Goal: Task Accomplishment & Management: Manage account settings

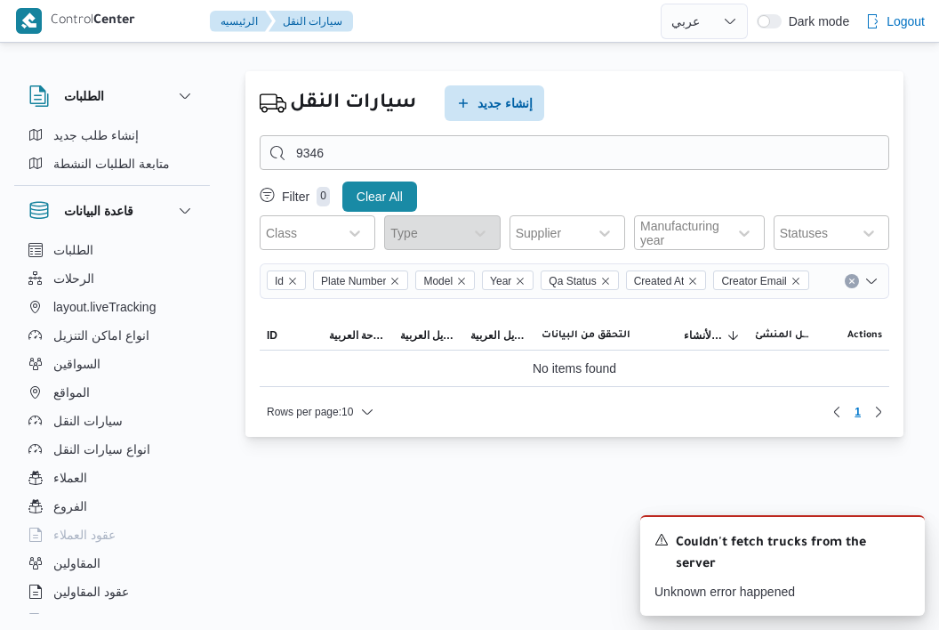
select select "ar"
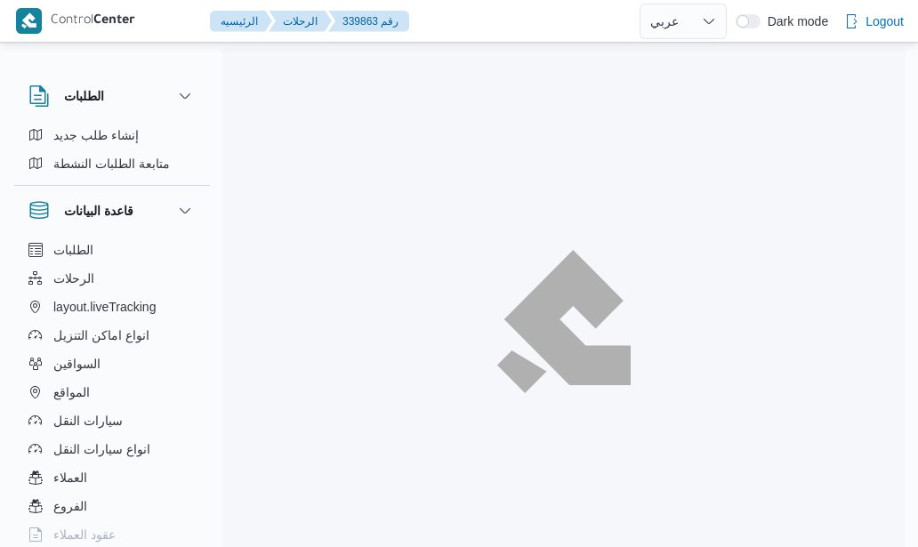
select select "ar"
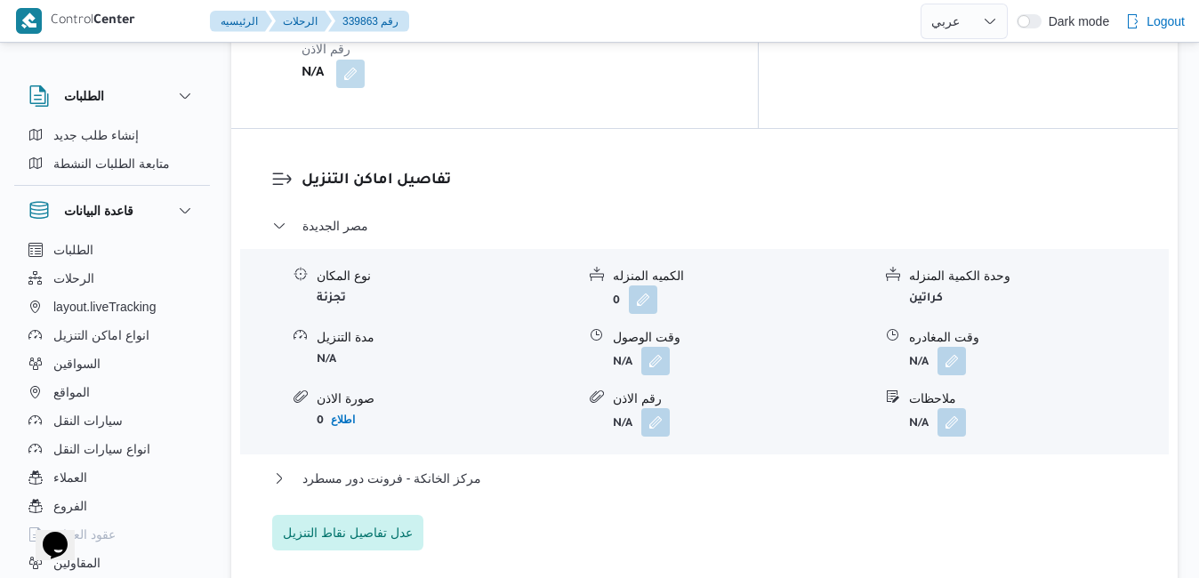
scroll to position [1601, 0]
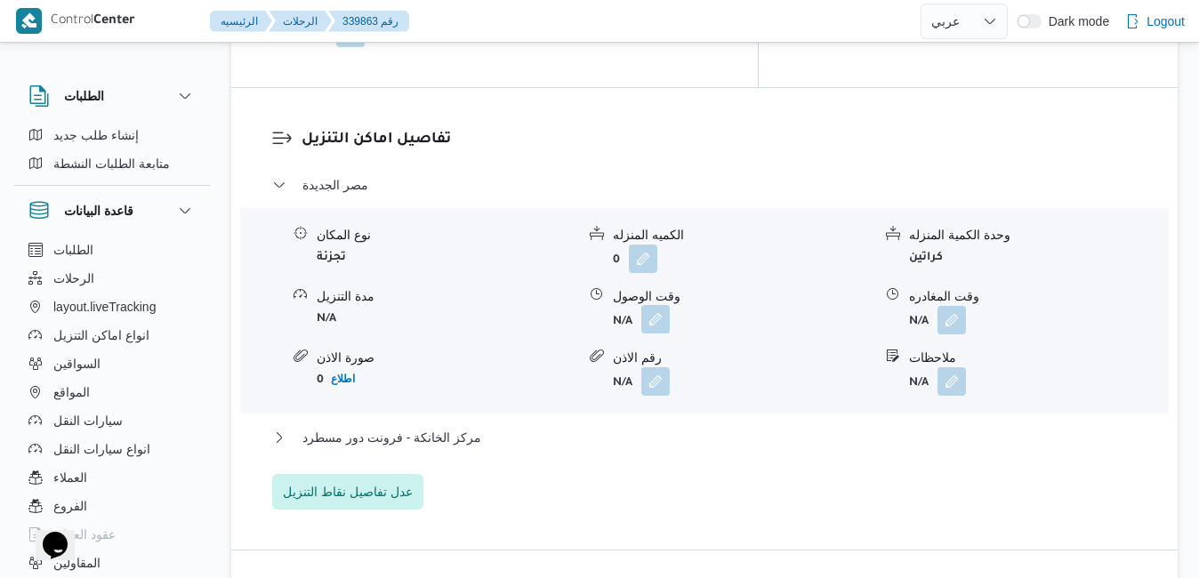
click at [652, 305] on button "button" at bounding box center [655, 319] width 28 height 28
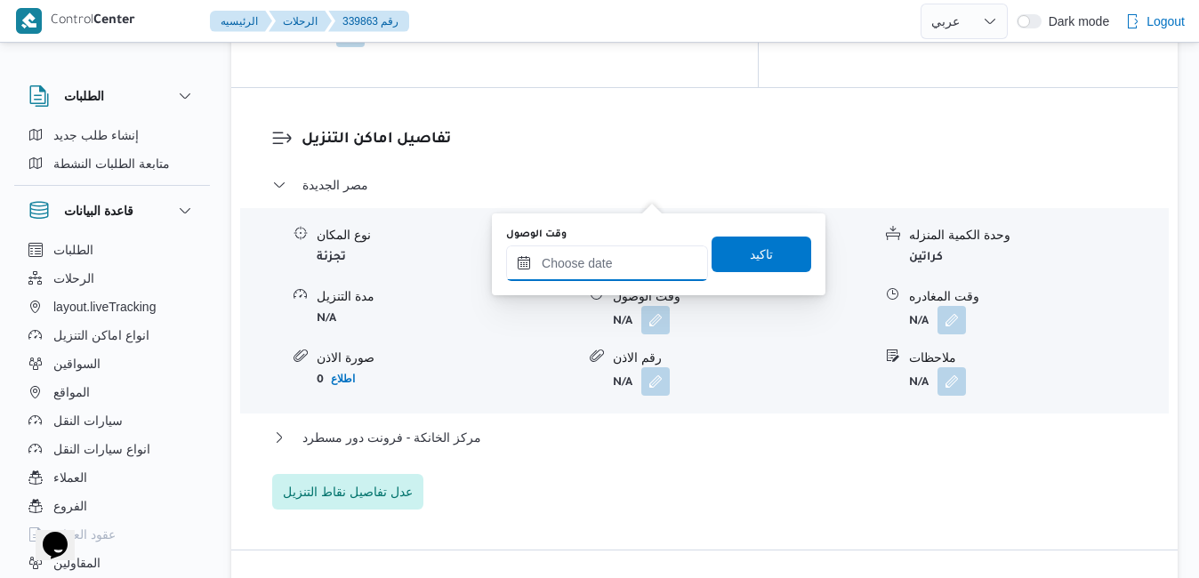
click at [602, 258] on input "وقت الوصول" at bounding box center [607, 264] width 202 height 36
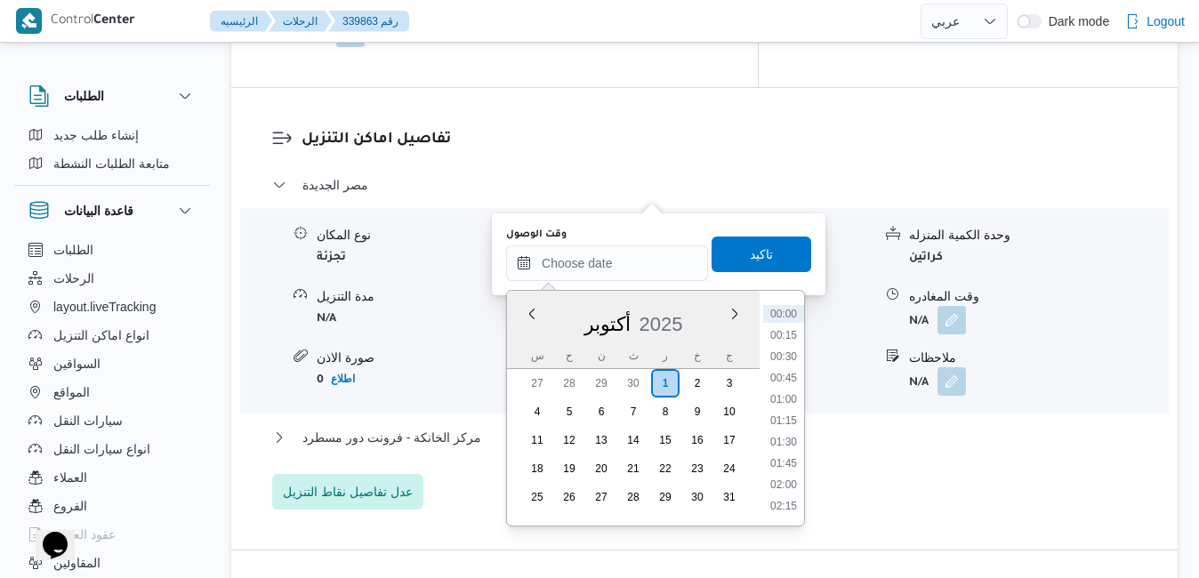
click at [523, 346] on div "س" at bounding box center [537, 355] width 28 height 25
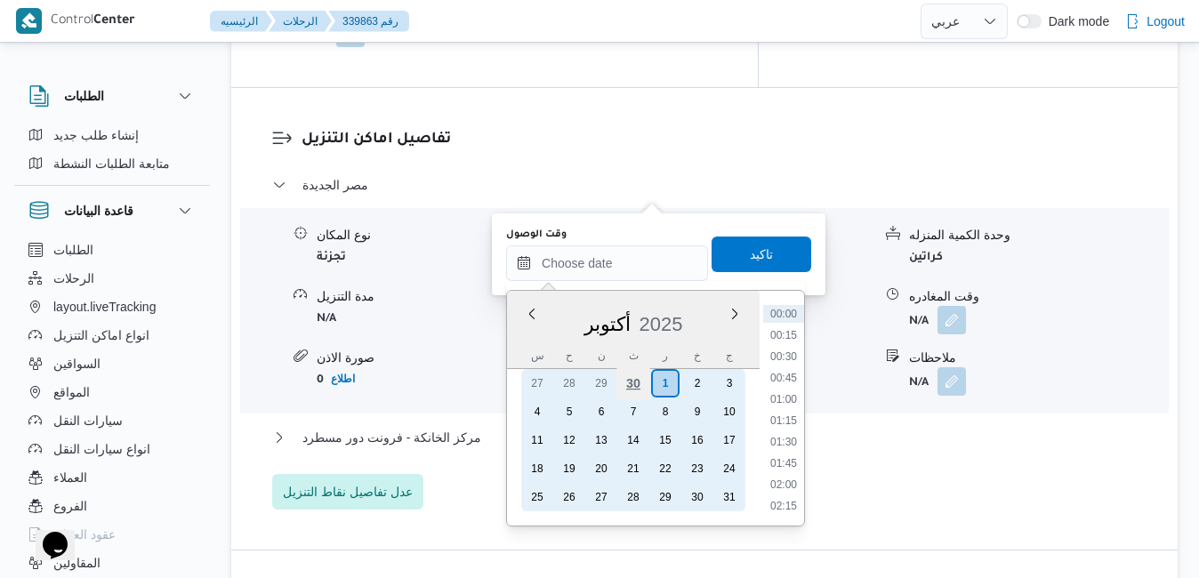
click at [635, 388] on div "30" at bounding box center [633, 384] width 34 height 34
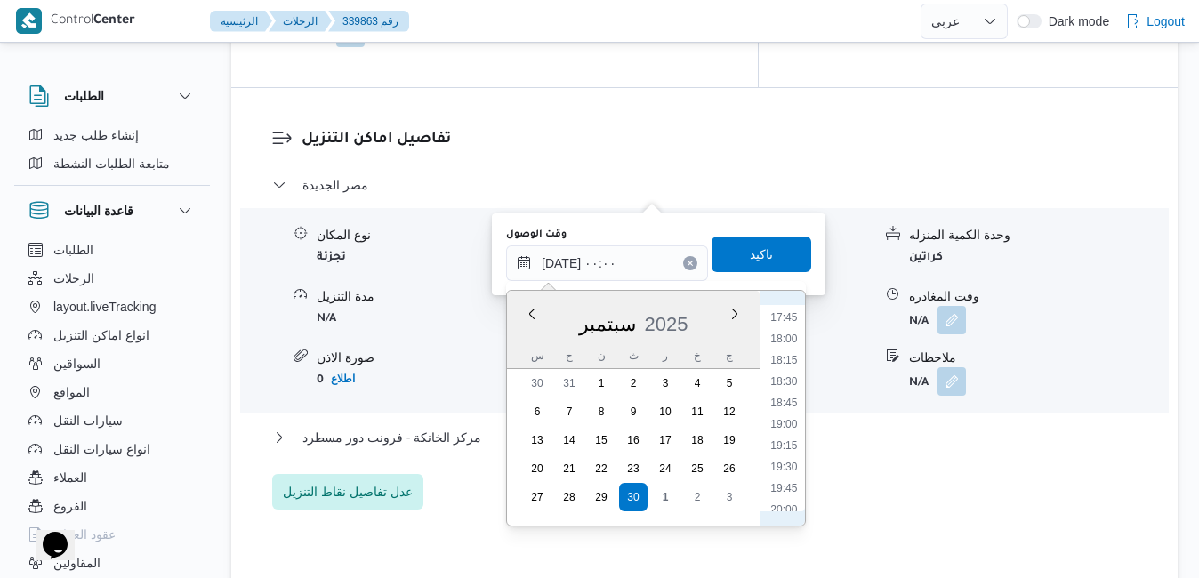
scroll to position [1583, 0]
click at [790, 439] on li "20:00" at bounding box center [783, 439] width 41 height 18
type input "[DATE] ٢٠:٠٠"
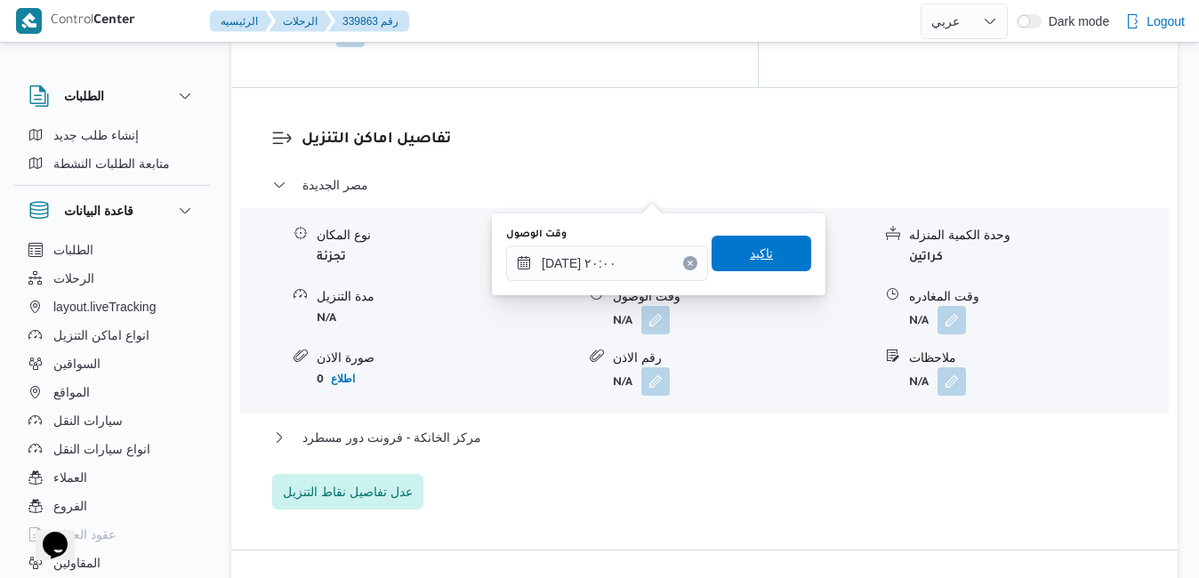
click at [750, 256] on span "تاكيد" at bounding box center [761, 253] width 23 height 21
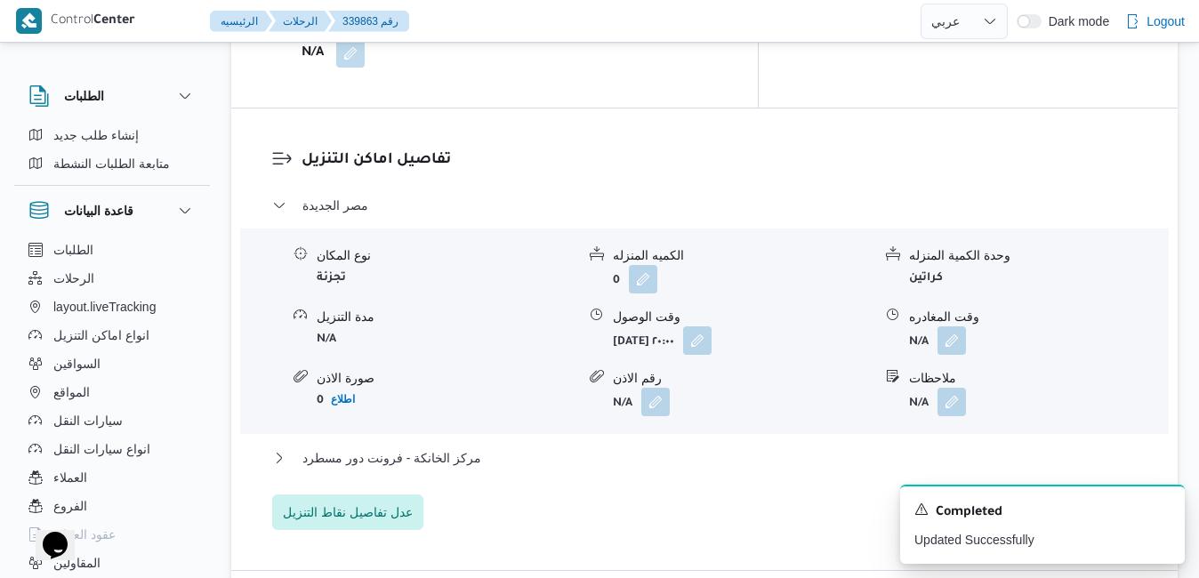
scroll to position [1637, 0]
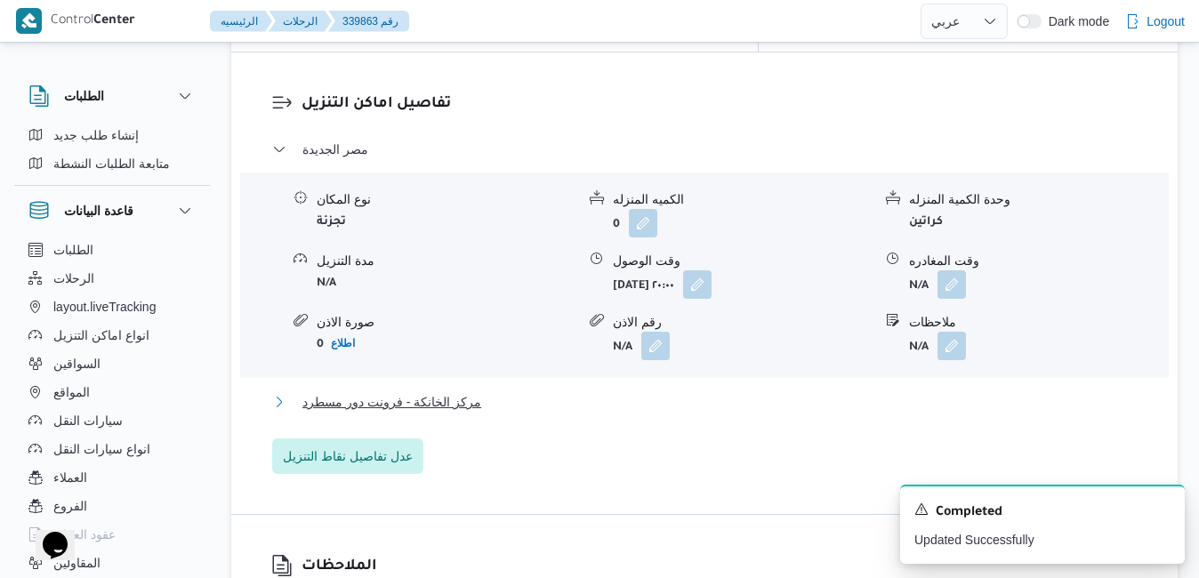
click at [628, 391] on button "مركز الخانكة - فرونت دور مسطرد" at bounding box center [705, 401] width 866 height 21
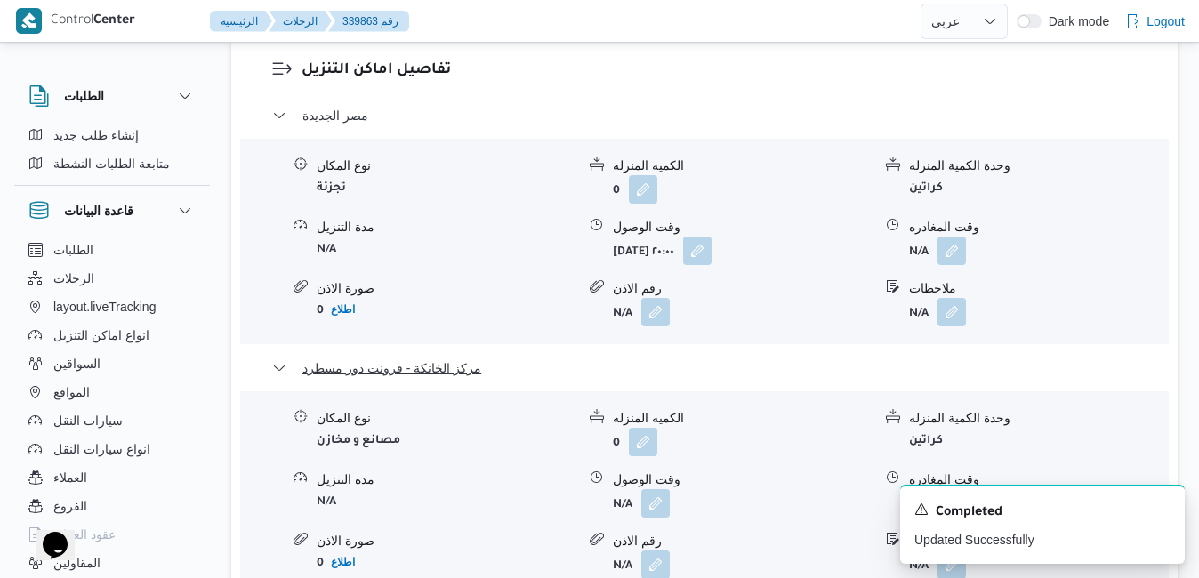
scroll to position [1672, 0]
click at [917, 487] on button "button" at bounding box center [952, 501] width 28 height 28
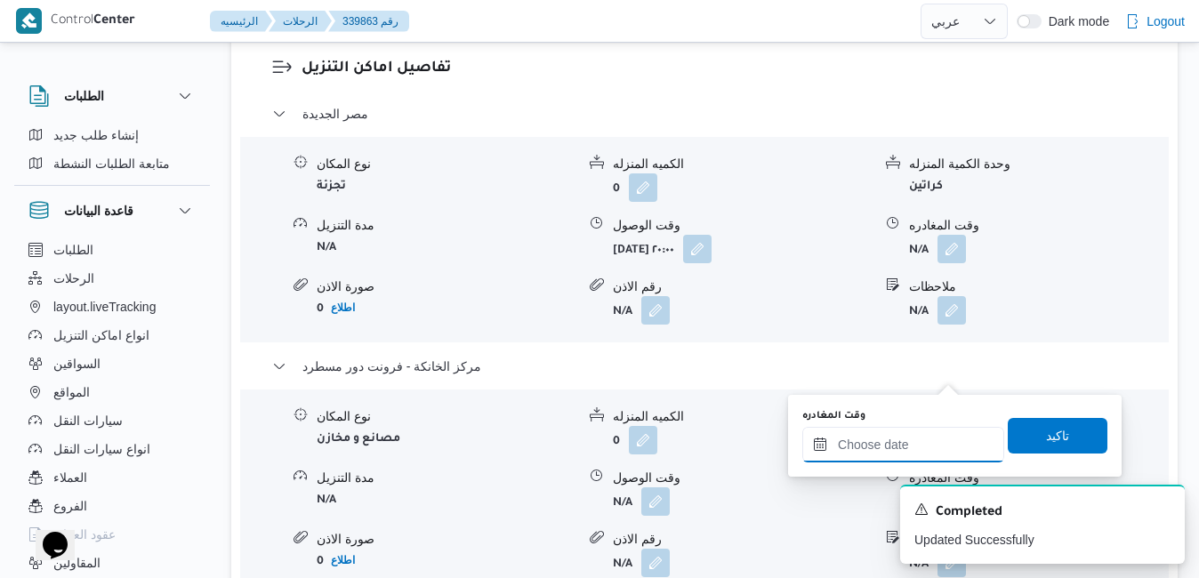
click at [917, 450] on input "وقت المغادره" at bounding box center [903, 445] width 202 height 36
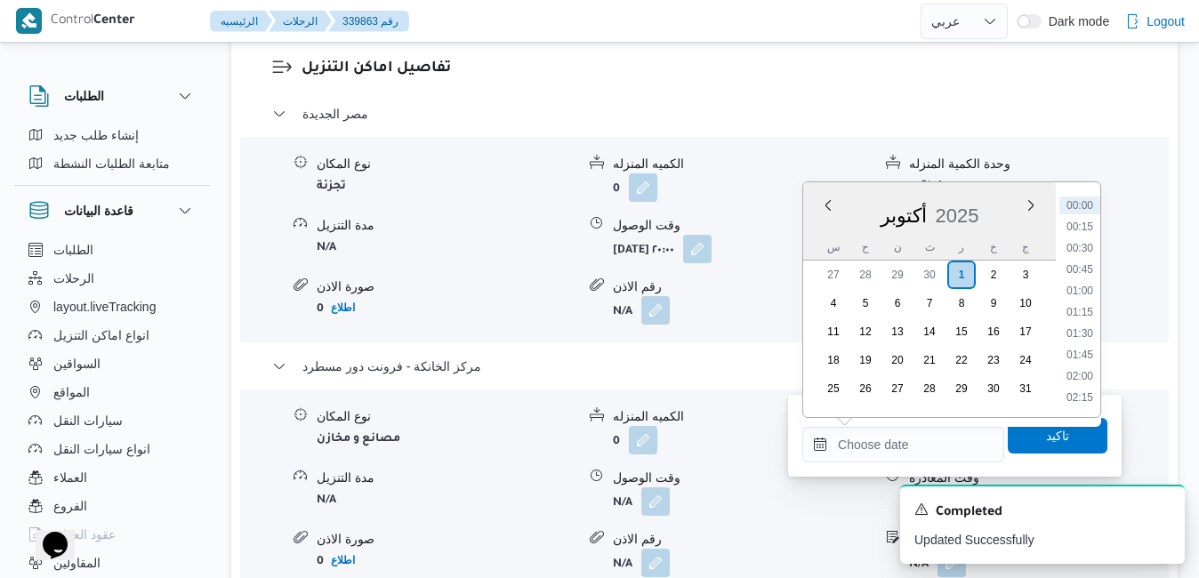
click at [818, 244] on div "س ح ن ث ر خ ج" at bounding box center [929, 247] width 253 height 25
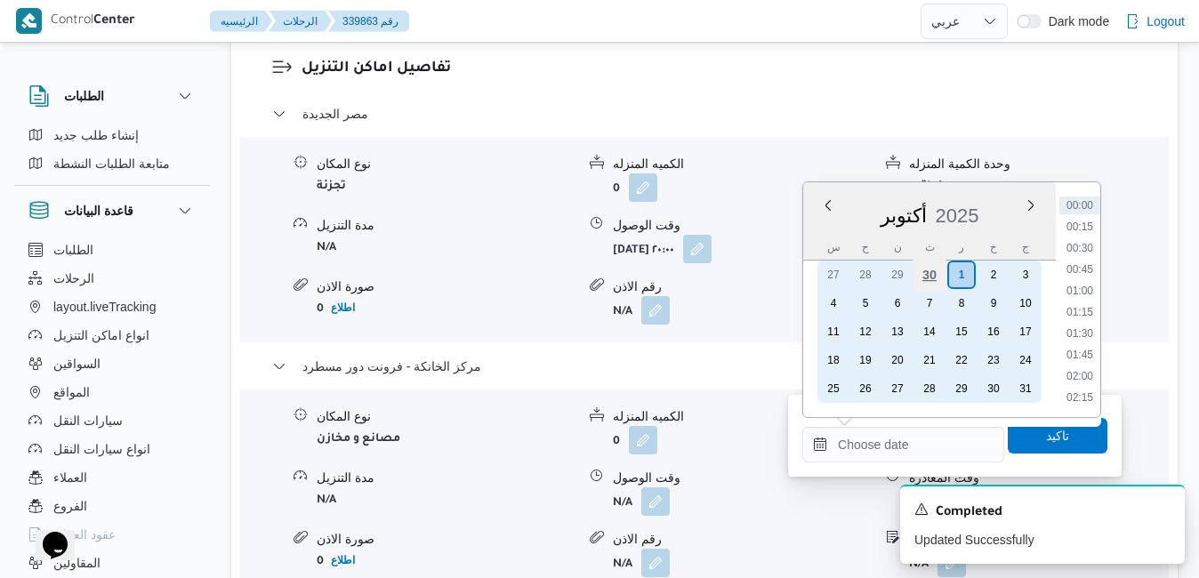
click at [917, 275] on div "30" at bounding box center [930, 275] width 34 height 34
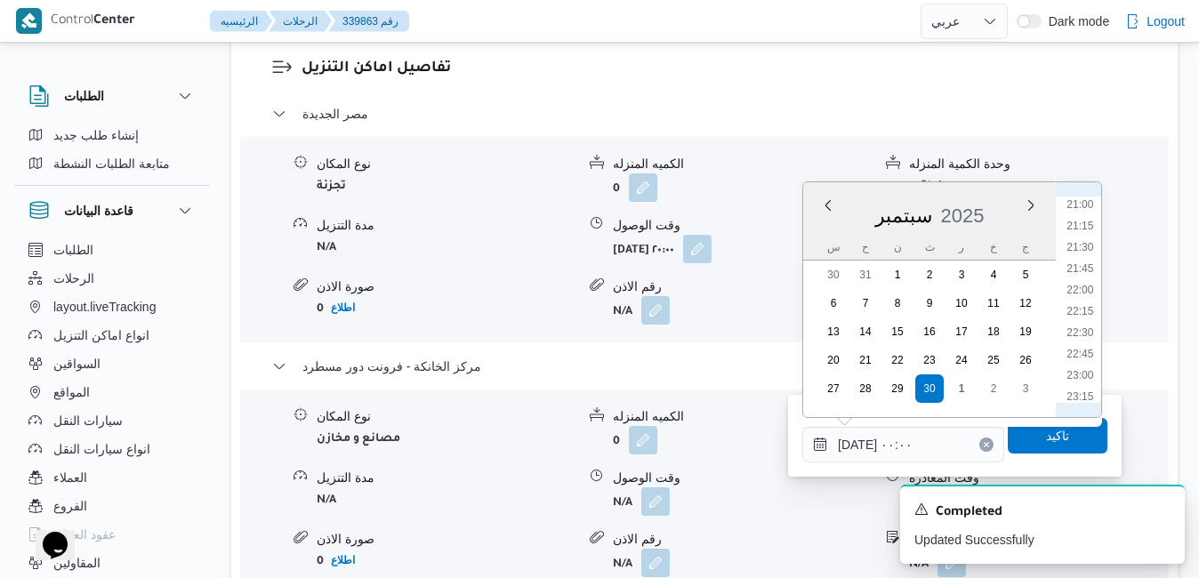
scroll to position [1837, 0]
click at [917, 379] on li "23:30" at bounding box center [1079, 376] width 41 height 18
type input "[DATE] ٢٣:٣٠"
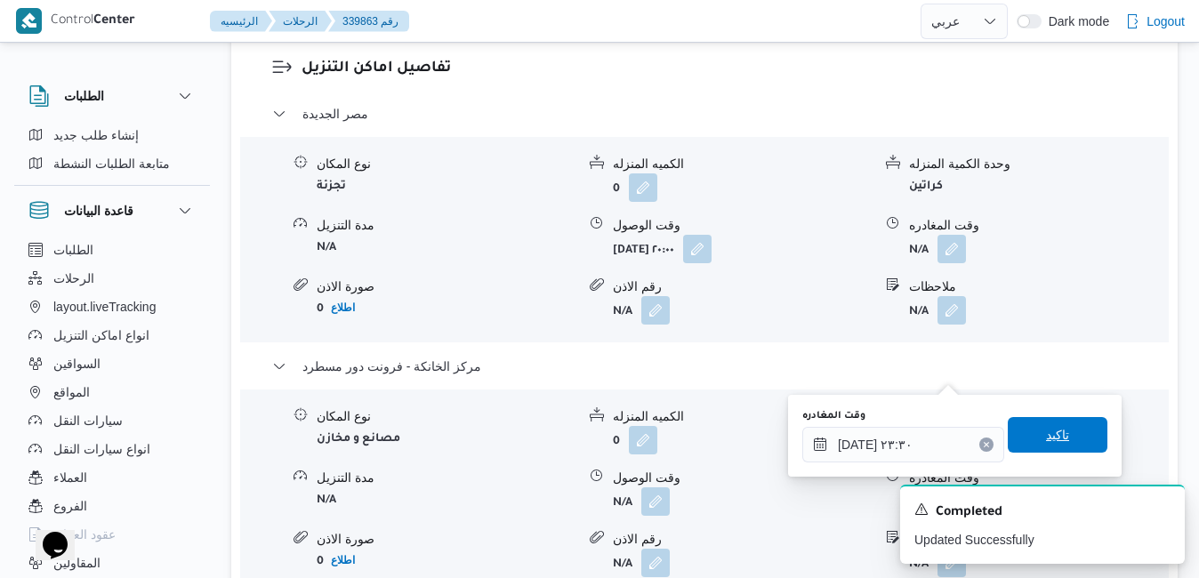
click at [917, 429] on span "تاكيد" at bounding box center [1057, 434] width 23 height 21
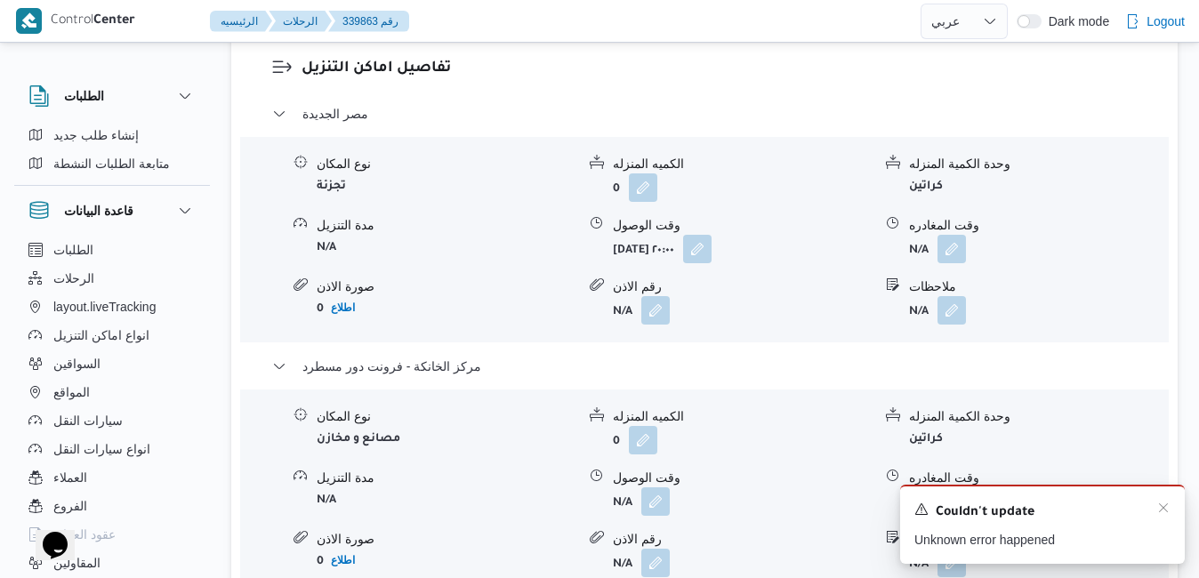
click at [917, 502] on div "A new notification appears Couldn't update Unknown error happened" at bounding box center [1042, 524] width 285 height 79
click at [917, 512] on icon "Dismiss toast" at bounding box center [1163, 508] width 14 height 14
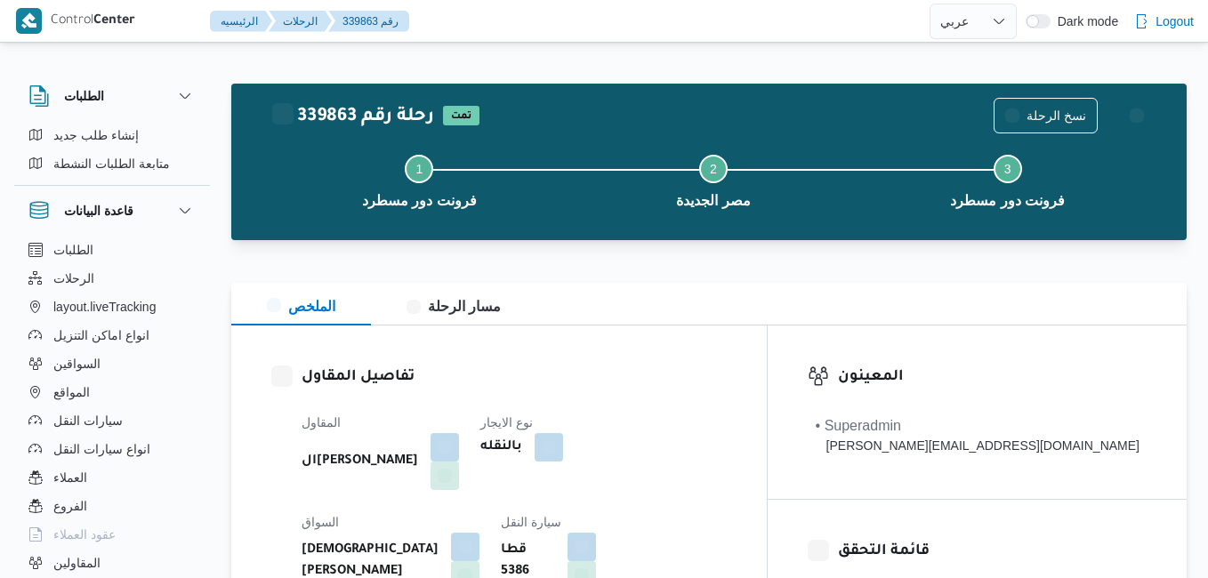
select select "ar"
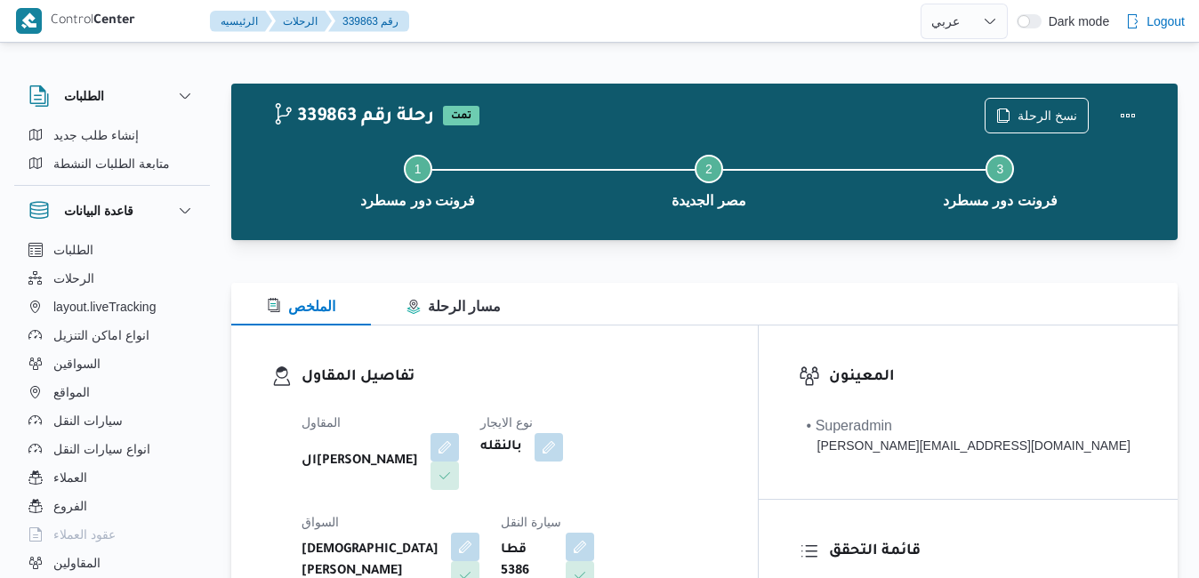
select select "ar"
click at [758, 343] on div "تفاصيل المقاول المقاول الهامي محمد خالد علي نوع الايجار بالنقله السواق اسلام يح…" at bounding box center [494, 531] width 527 height 411
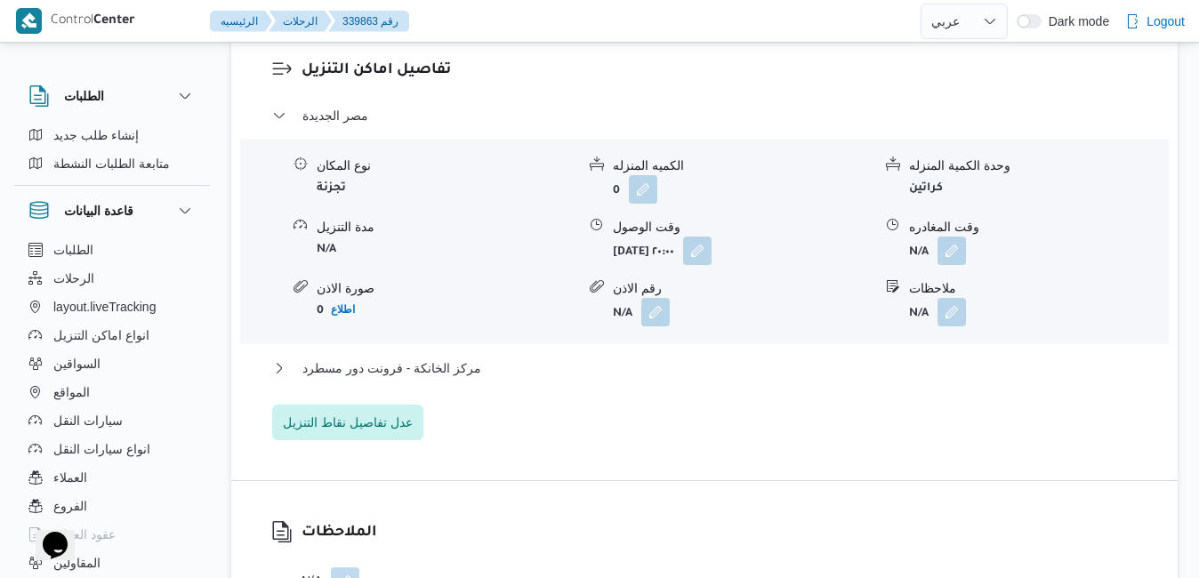
scroll to position [1672, 0]
click at [779, 356] on button "مركز الخانكة - فرونت دور مسطرد" at bounding box center [705, 366] width 866 height 21
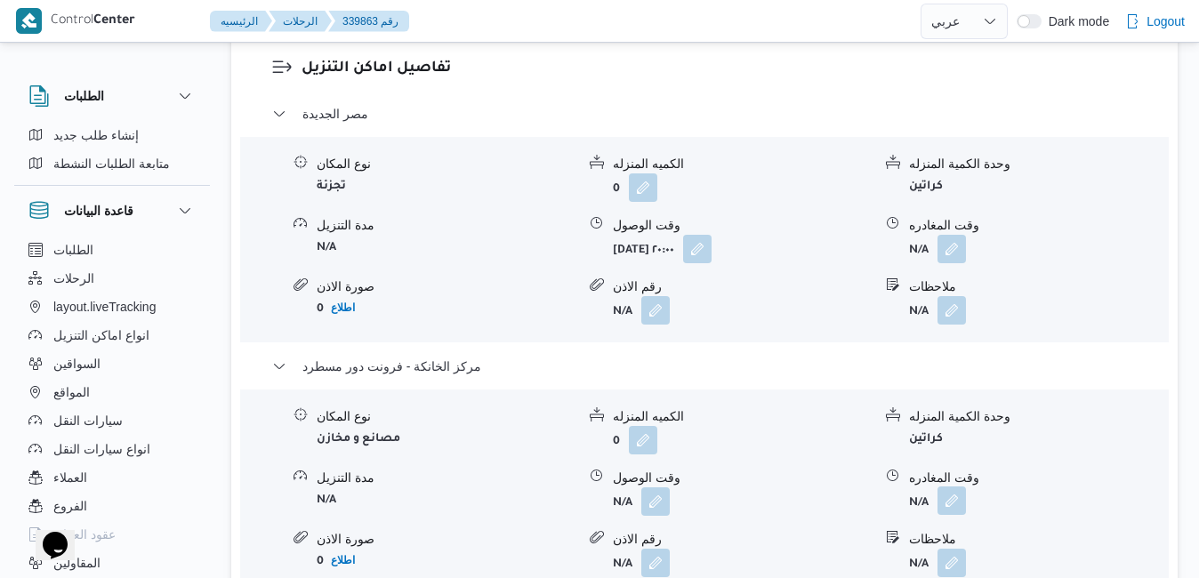
click at [955, 487] on button "button" at bounding box center [952, 501] width 28 height 28
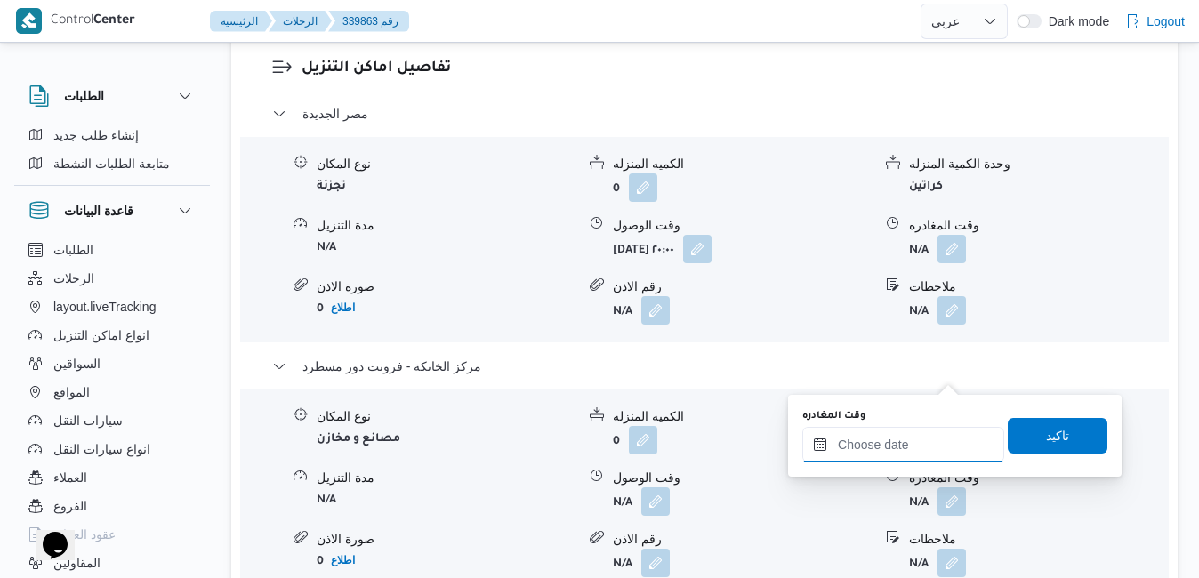
click at [870, 446] on input "وقت المغادره" at bounding box center [903, 445] width 202 height 36
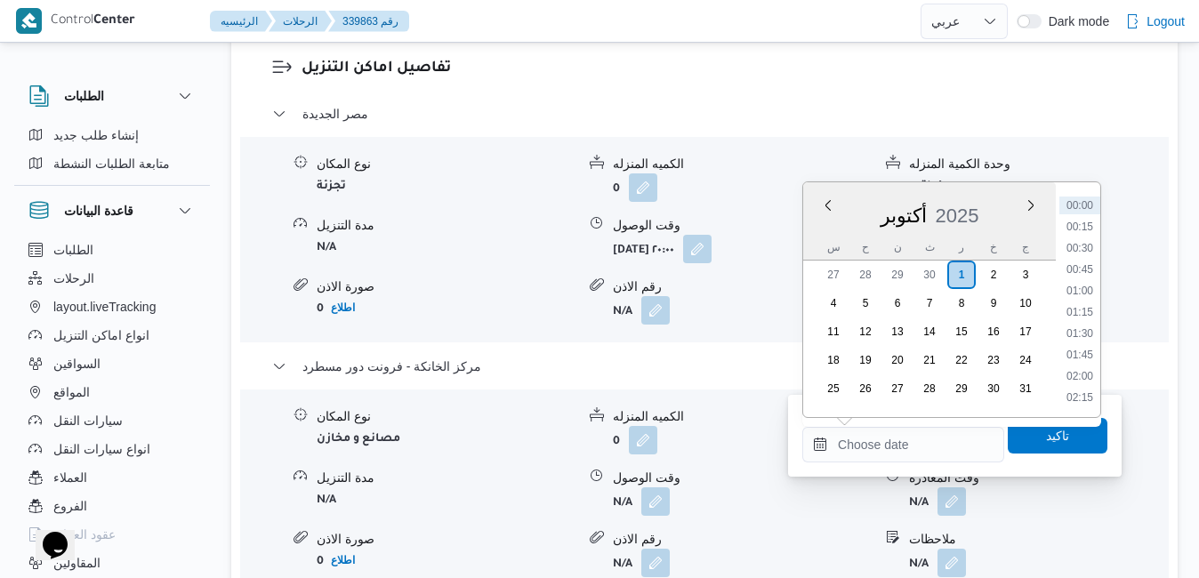
click at [809, 238] on div "س ح ن ث ر خ ج" at bounding box center [929, 247] width 253 height 25
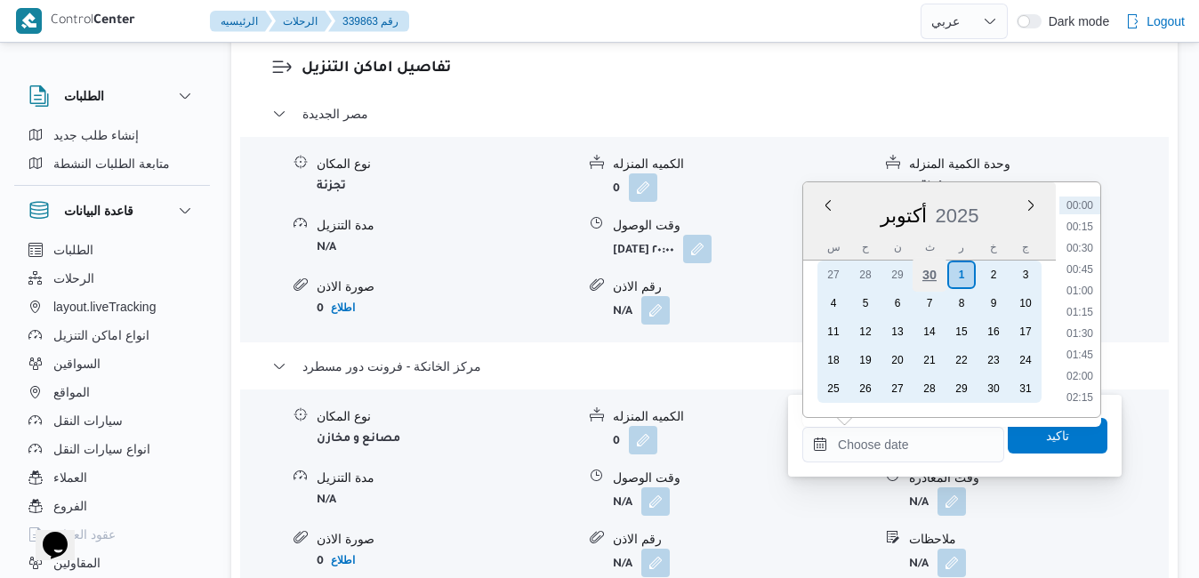
click at [932, 270] on div "30" at bounding box center [930, 275] width 34 height 34
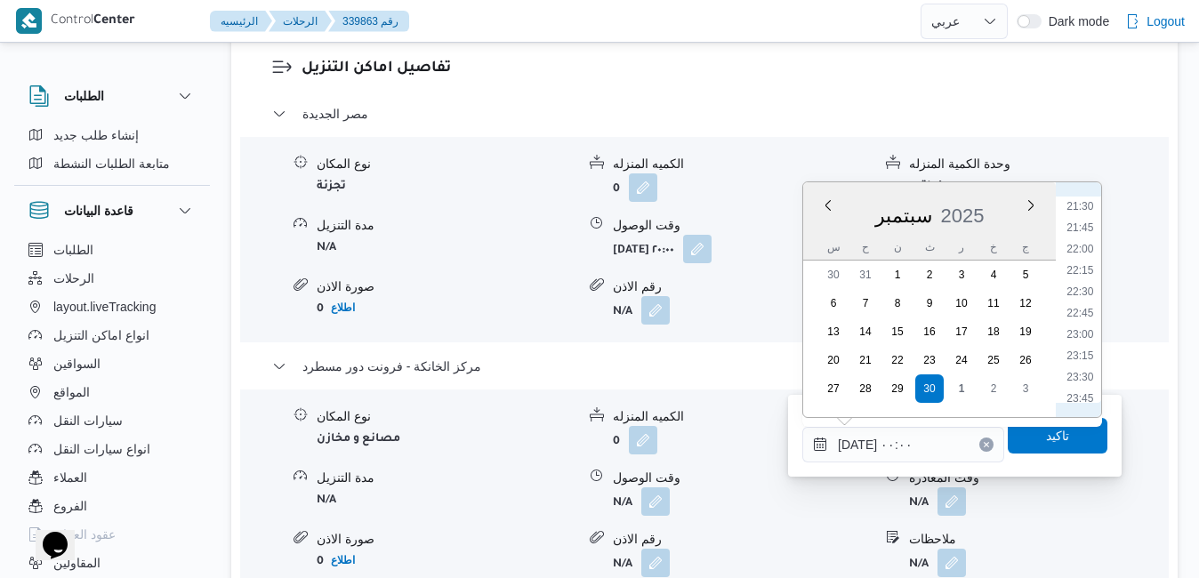
scroll to position [1841, 0]
click at [1088, 391] on li "23:45" at bounding box center [1079, 392] width 41 height 18
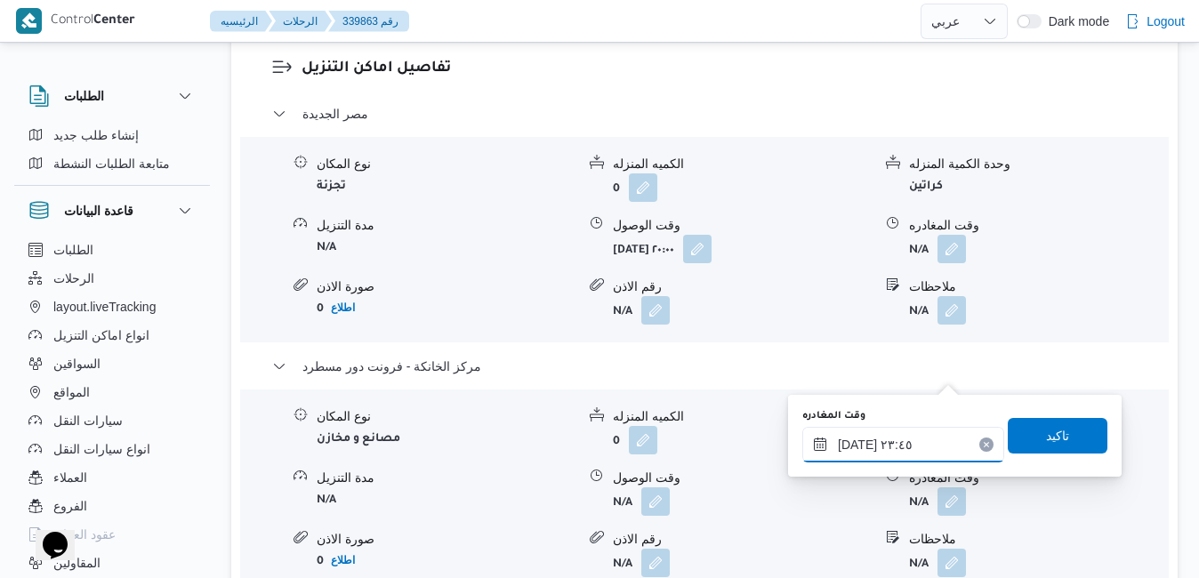
click at [871, 446] on input "٣٠/٠٩/٢٠٢٥ ٢٣:٤٥" at bounding box center [903, 445] width 202 height 36
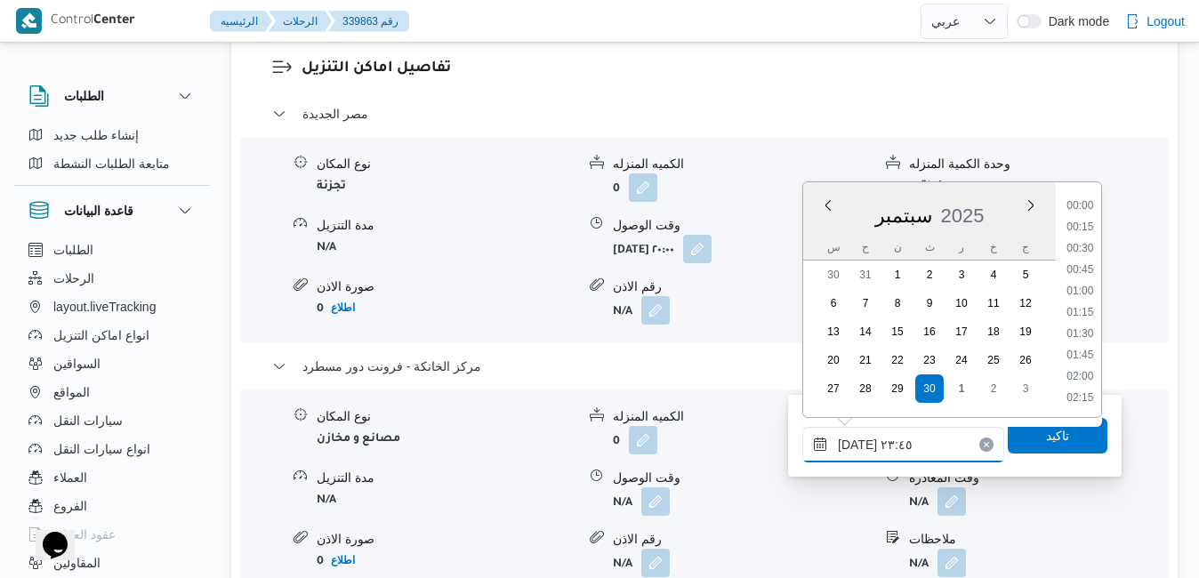
scroll to position [1843, 0]
click at [1075, 370] on li "23:30" at bounding box center [1079, 369] width 41 height 18
type input "[DATE] ٢٣:٣٠"
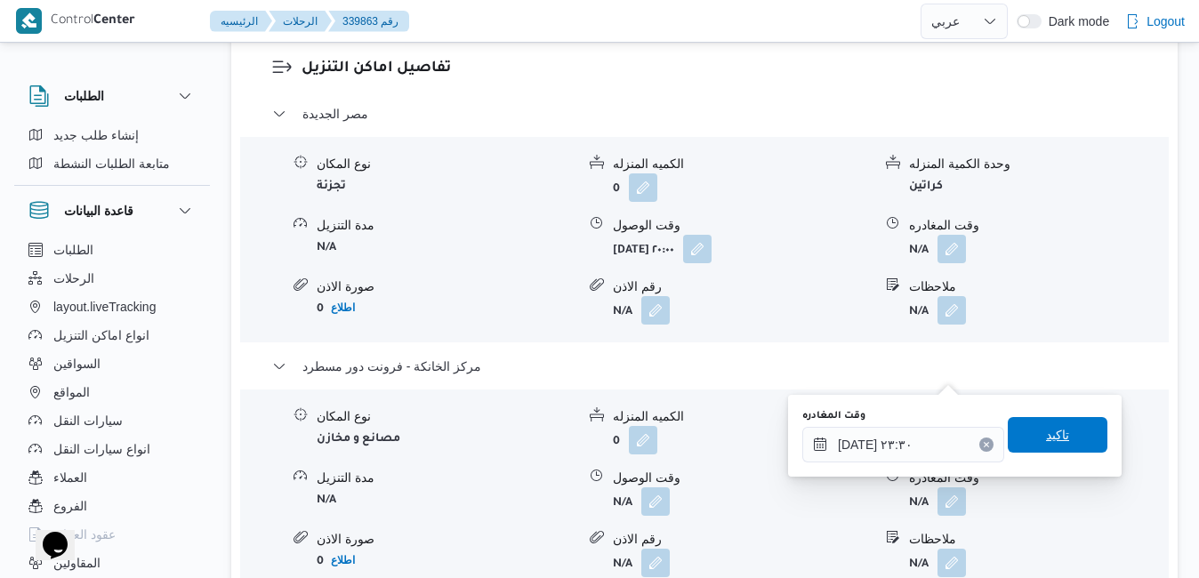
click at [1046, 437] on span "تاكيد" at bounding box center [1057, 434] width 23 height 21
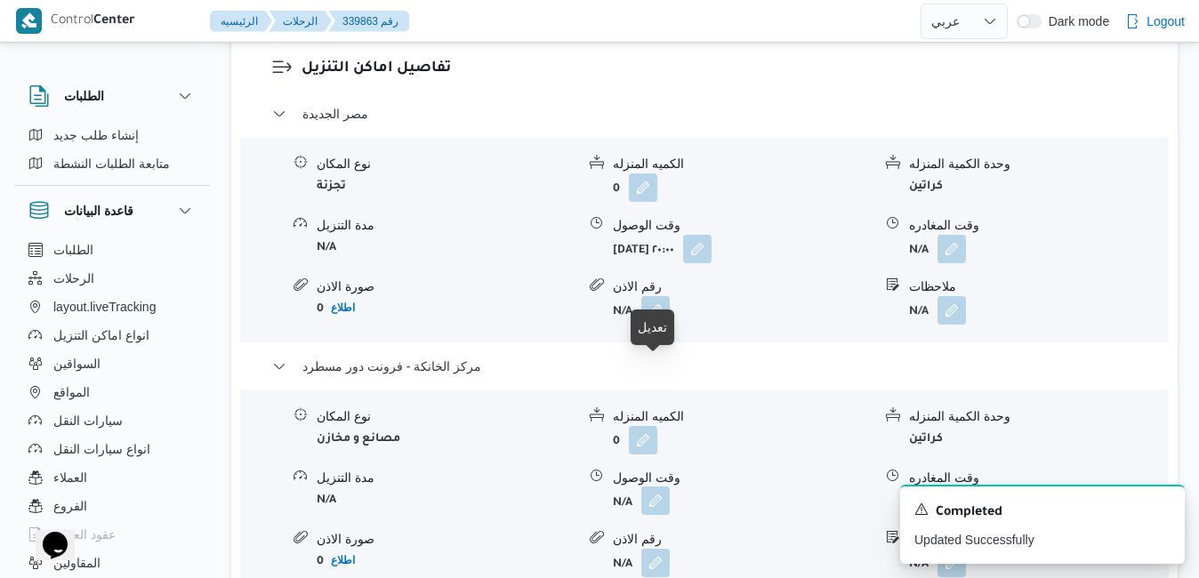
click at [656, 487] on button "button" at bounding box center [655, 501] width 28 height 28
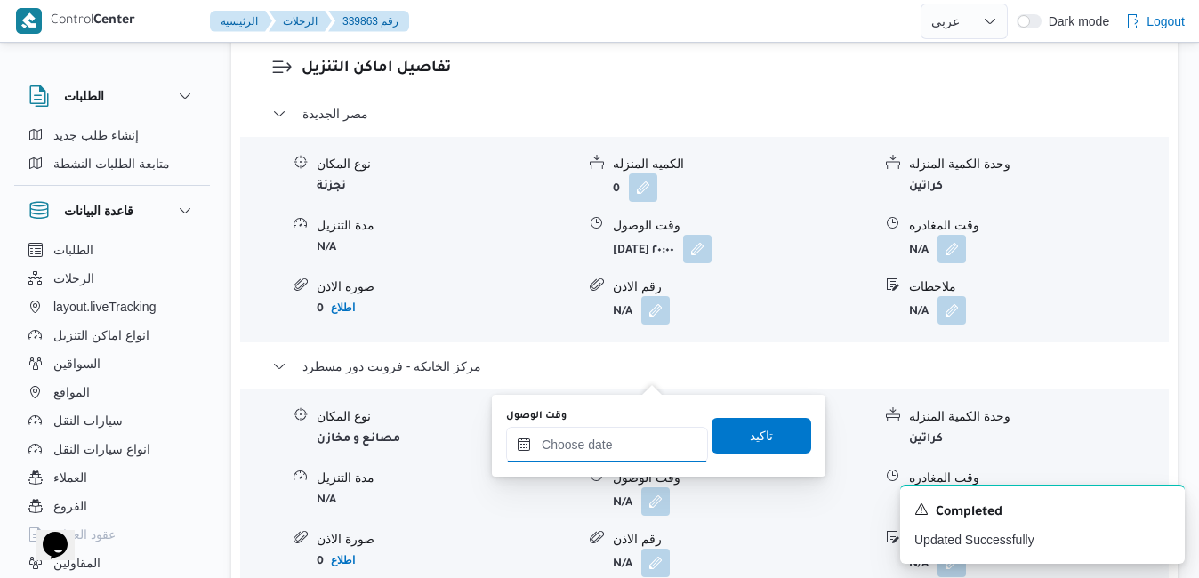
click at [618, 452] on input "وقت الوصول" at bounding box center [607, 445] width 202 height 36
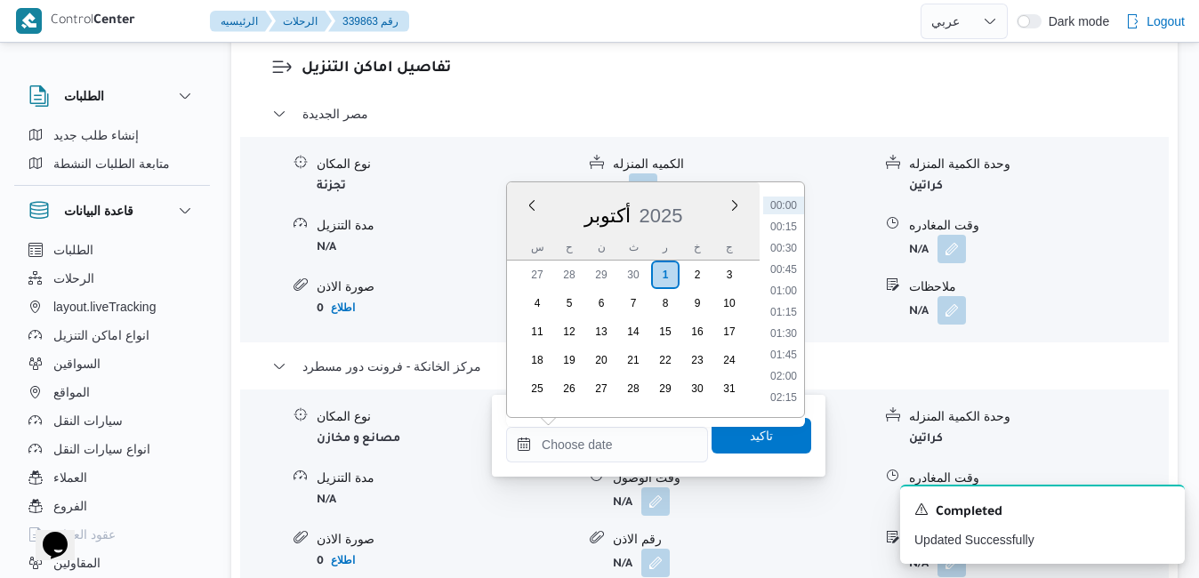
click at [526, 234] on div "أكتوبر 2025" at bounding box center [633, 211] width 253 height 45
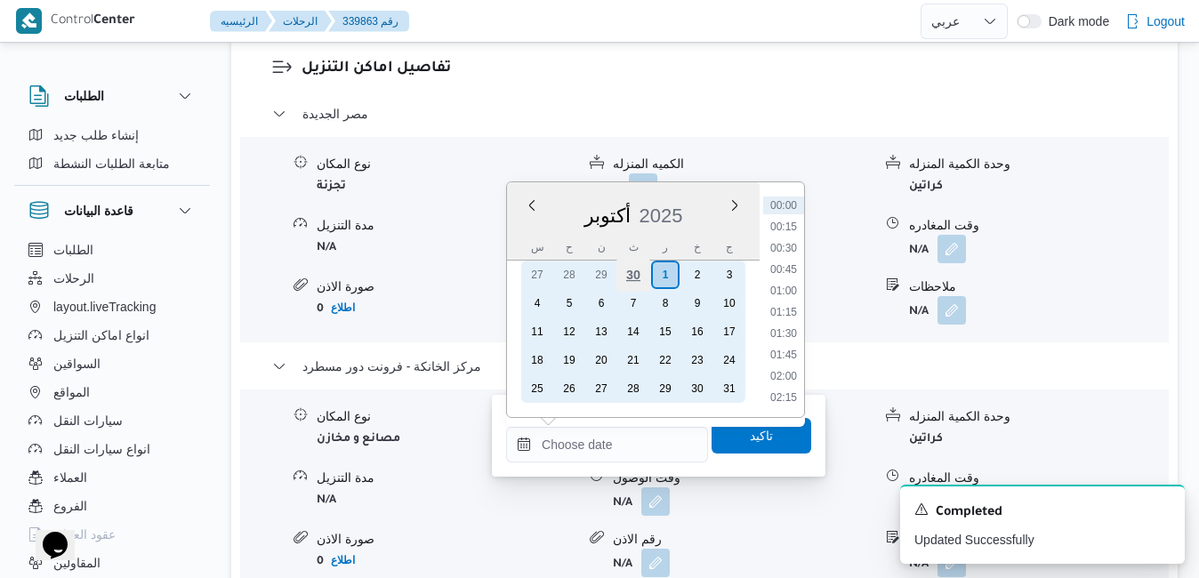
click at [630, 278] on div "30" at bounding box center [633, 275] width 34 height 34
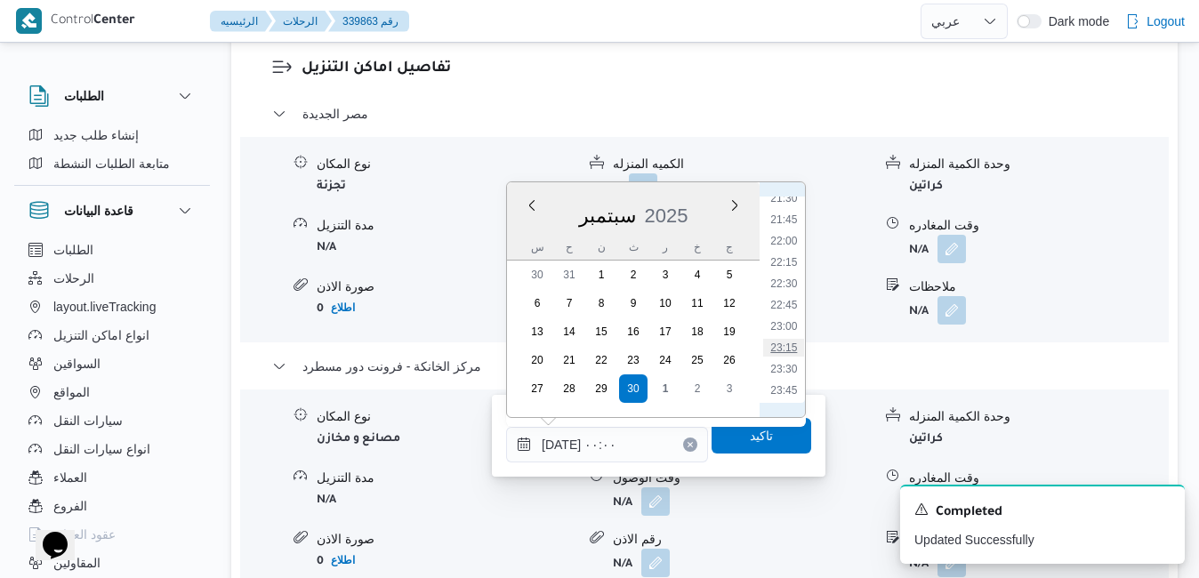
click at [785, 345] on li "23:15" at bounding box center [783, 348] width 41 height 18
type input "٣٠/٠٩/٢٠٢٥ ٢٣:١٥"
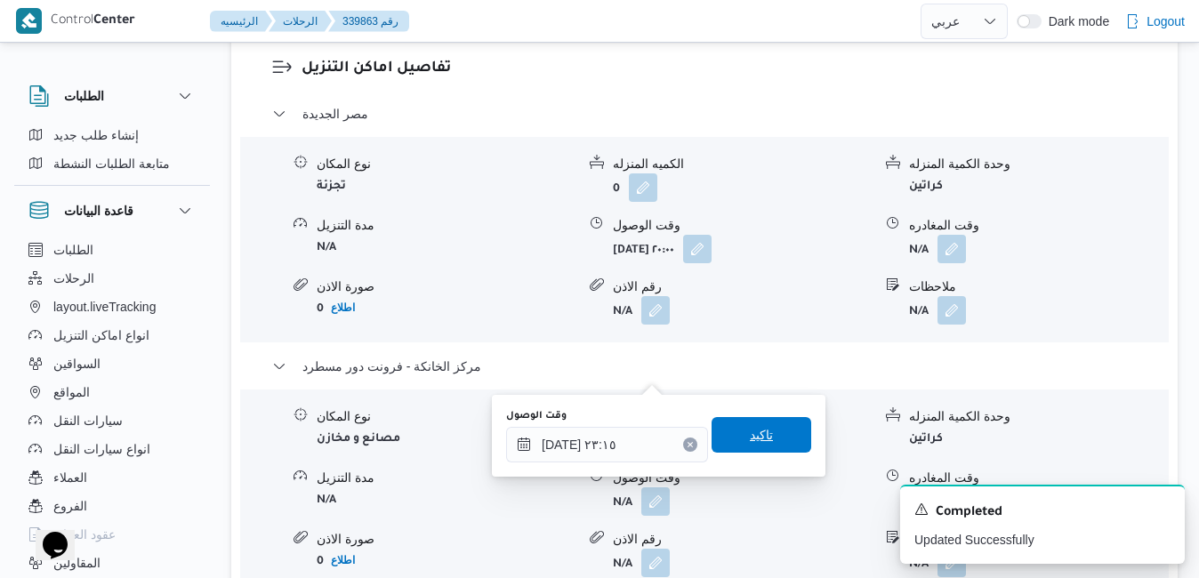
click at [750, 439] on span "تاكيد" at bounding box center [761, 434] width 23 height 21
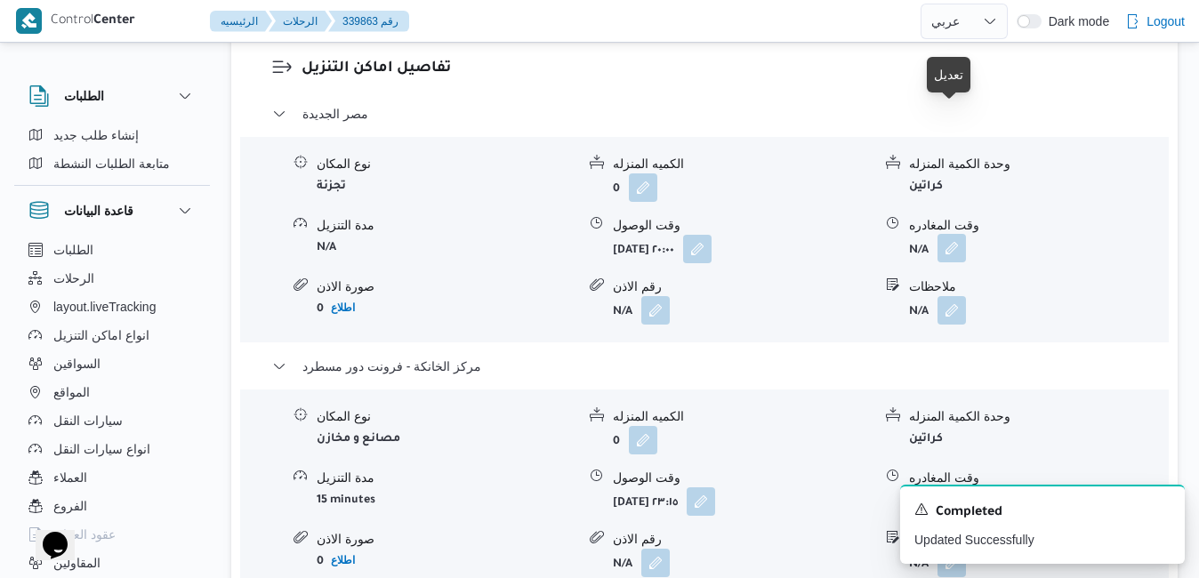
click at [949, 234] on button "button" at bounding box center [952, 248] width 28 height 28
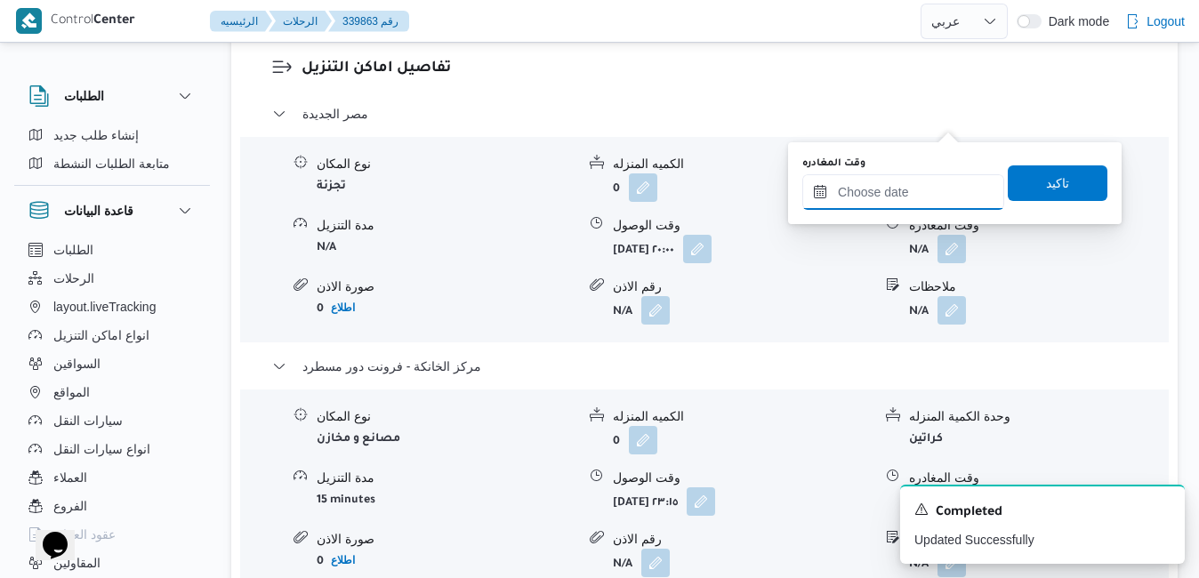
click at [884, 199] on input "وقت المغادره" at bounding box center [903, 192] width 202 height 36
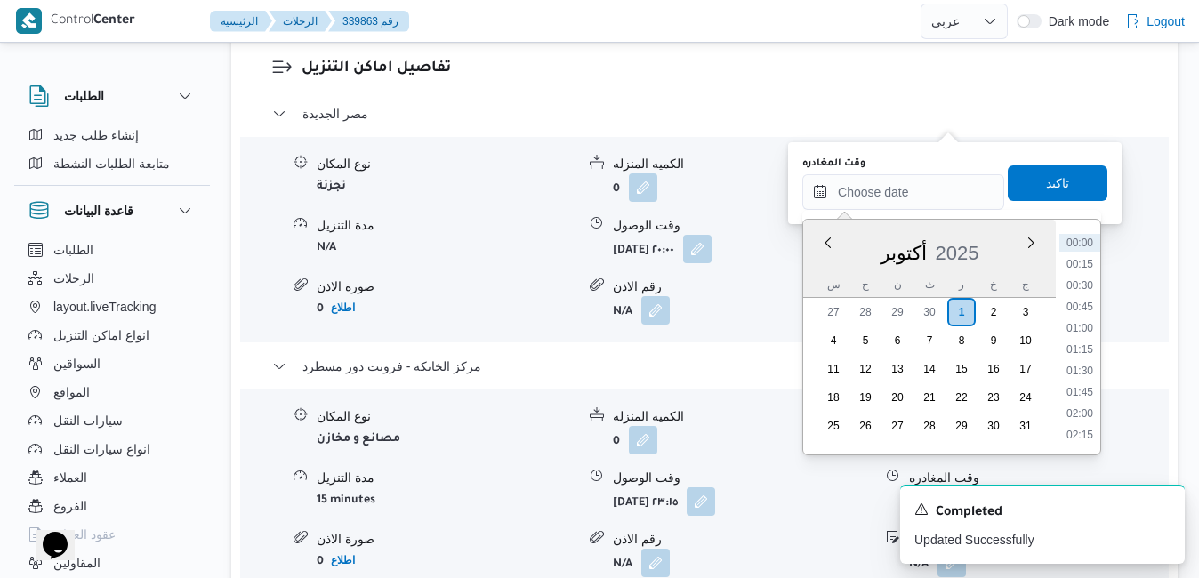
click at [806, 278] on div "س ح ن ث ر خ ج" at bounding box center [929, 284] width 253 height 25
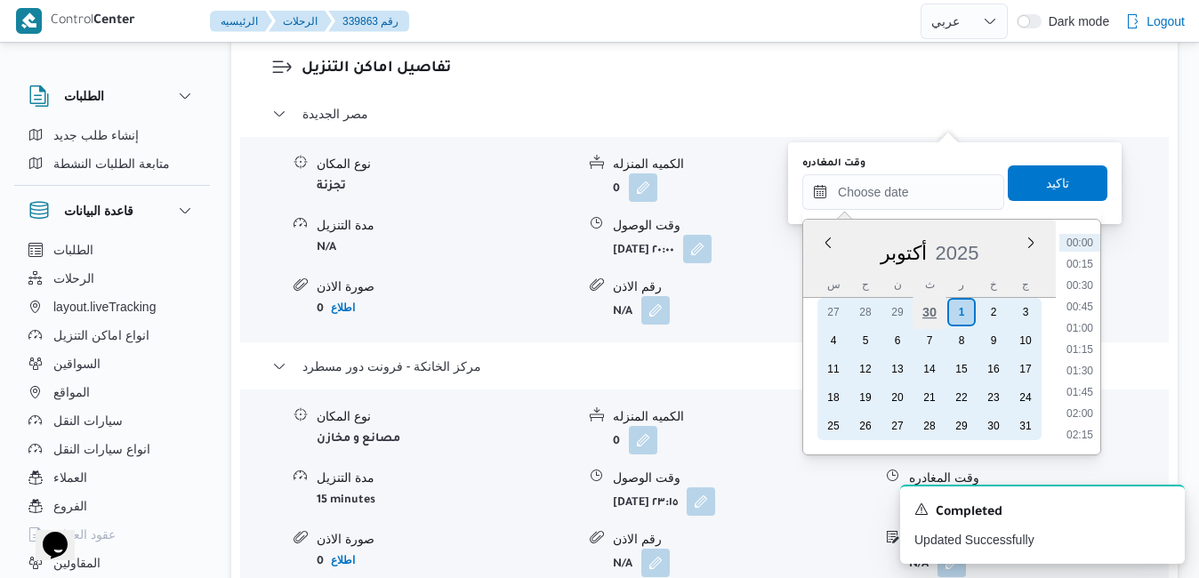
click at [926, 314] on div "30" at bounding box center [930, 312] width 34 height 34
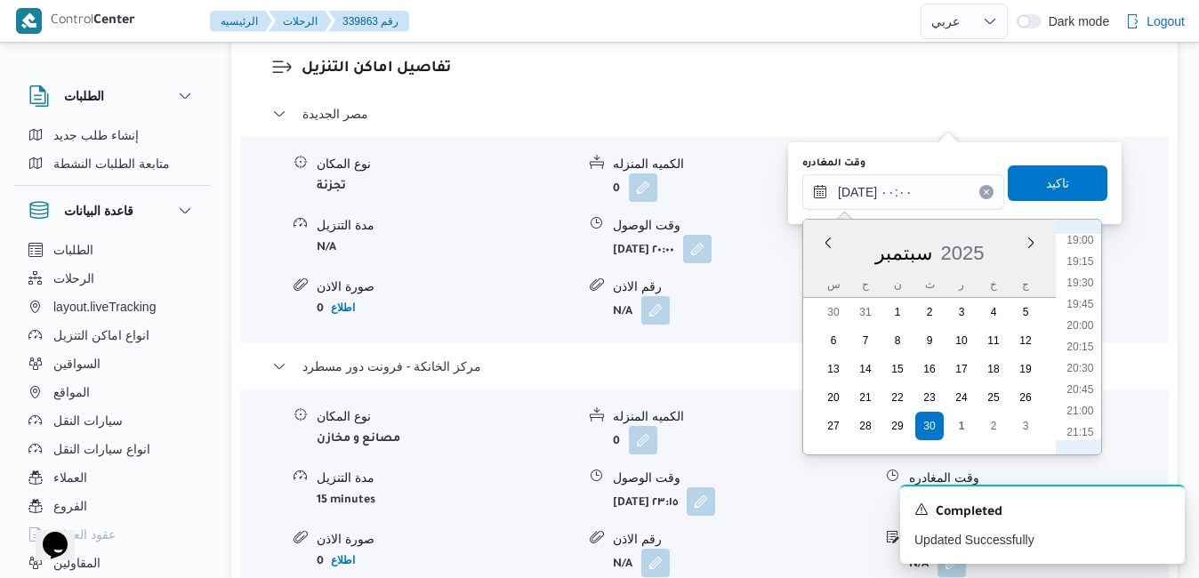
scroll to position [1806, 0]
click at [1086, 380] on li "22:45" at bounding box center [1079, 380] width 41 height 18
type input "٣٠/٠٩/٢٠٢٥ ٢٢:٤٥"
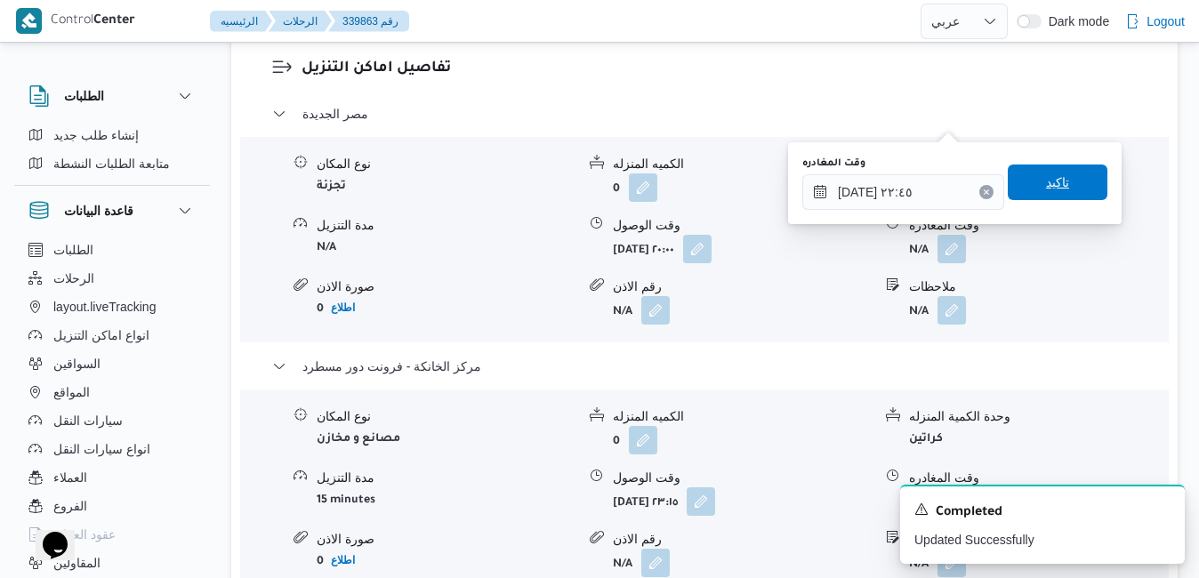
click at [1046, 186] on span "تاكيد" at bounding box center [1057, 182] width 23 height 21
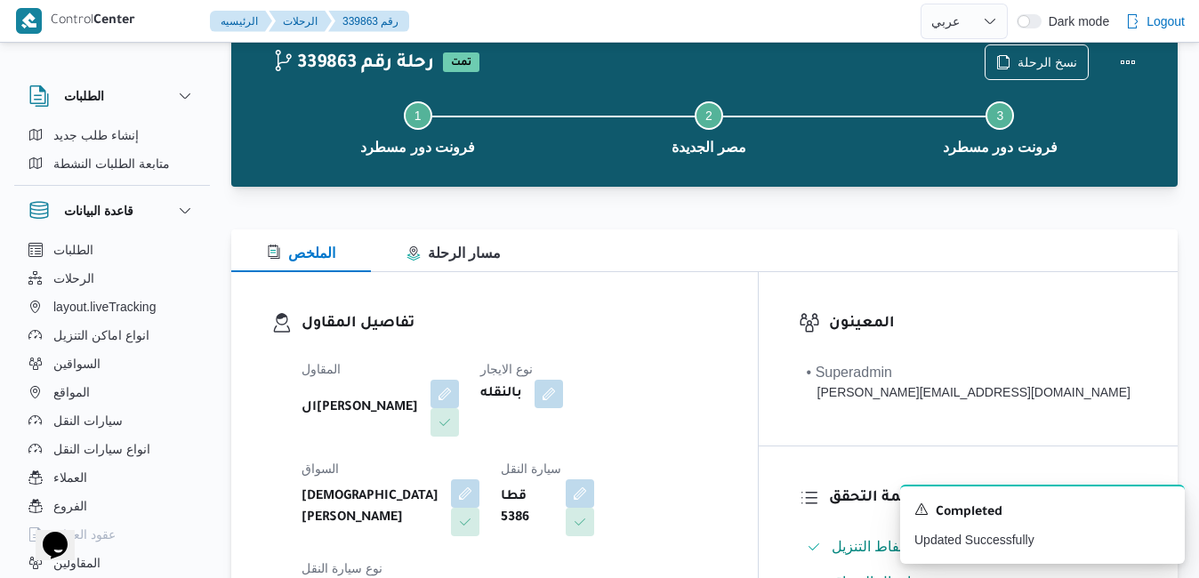
scroll to position [0, 0]
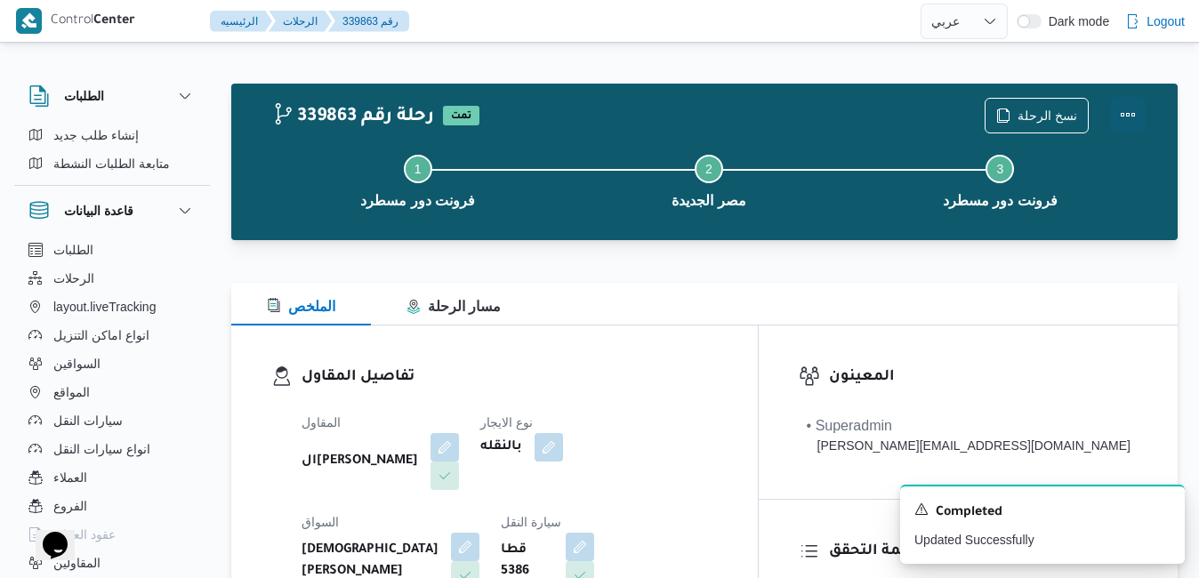
click at [1118, 113] on button "Actions" at bounding box center [1128, 115] width 36 height 36
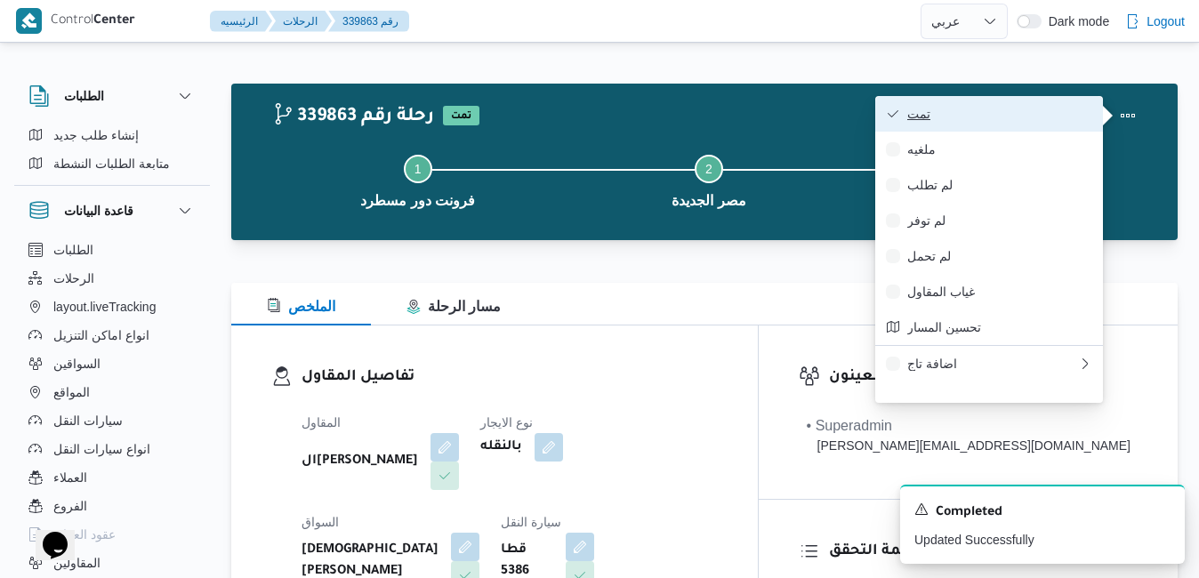
click at [1036, 109] on span "تمت" at bounding box center [999, 114] width 185 height 14
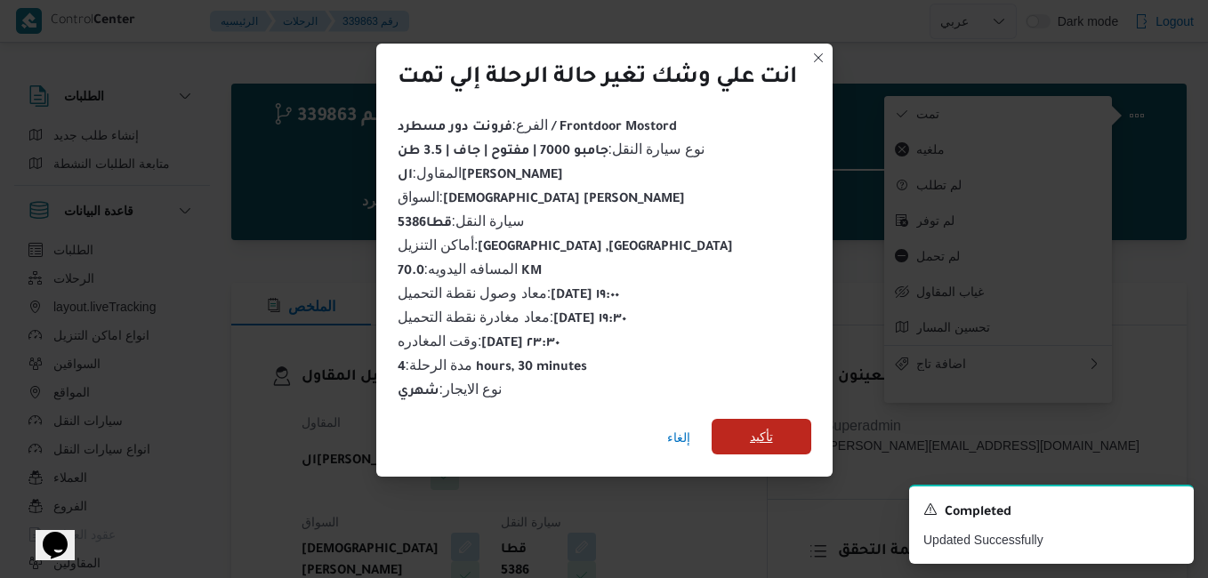
click at [764, 426] on span "تأكيد" at bounding box center [761, 436] width 23 height 21
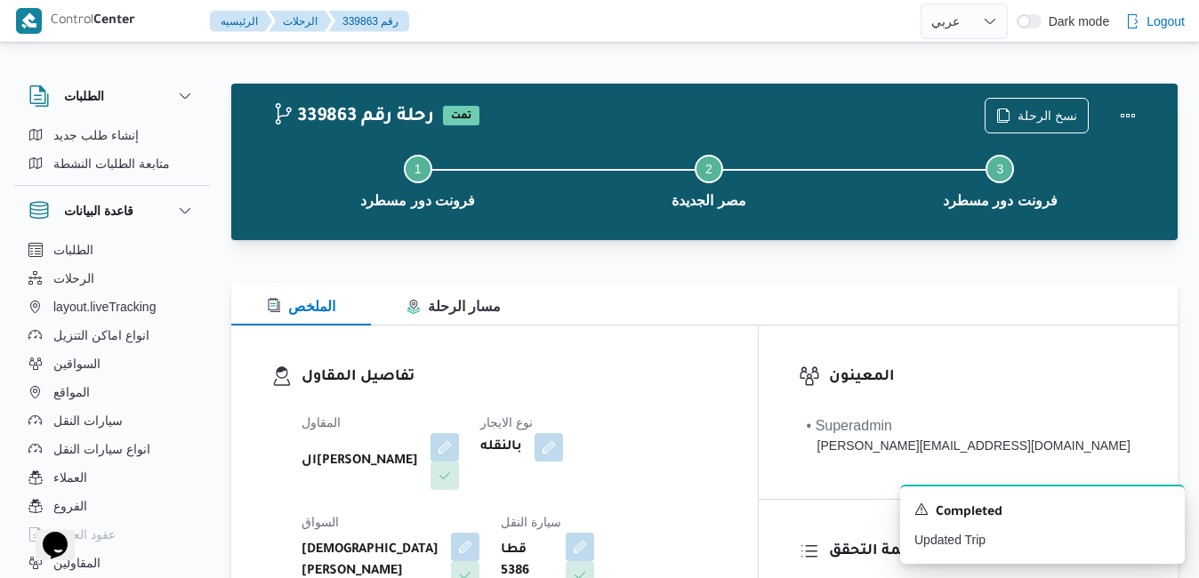
click at [818, 278] on div at bounding box center [704, 272] width 947 height 21
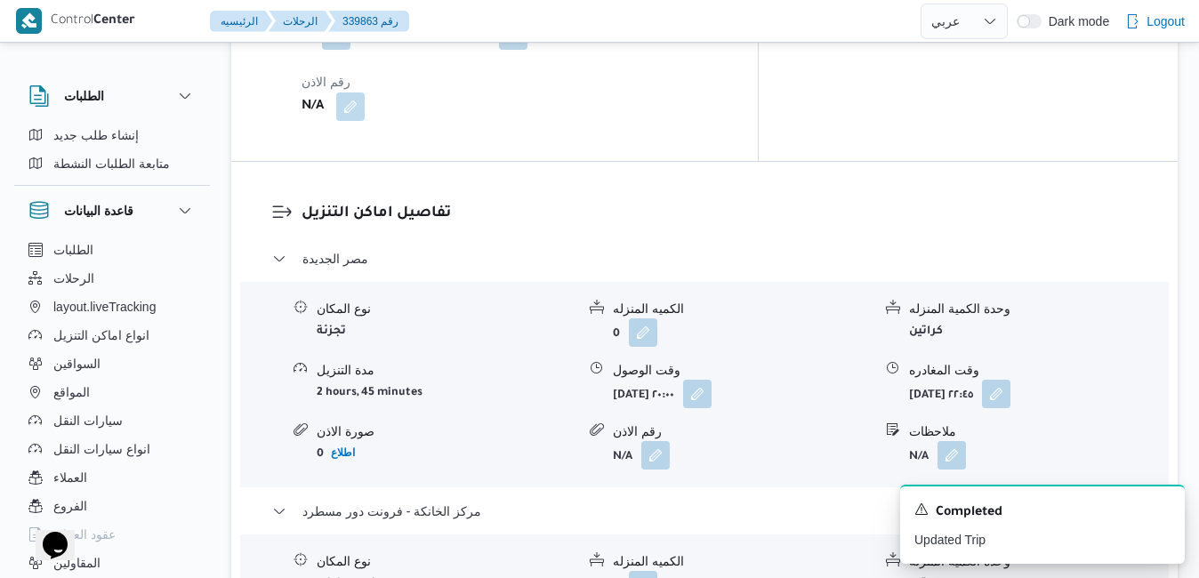
scroll to position [1494, 0]
